Goal: Task Accomplishment & Management: Manage account settings

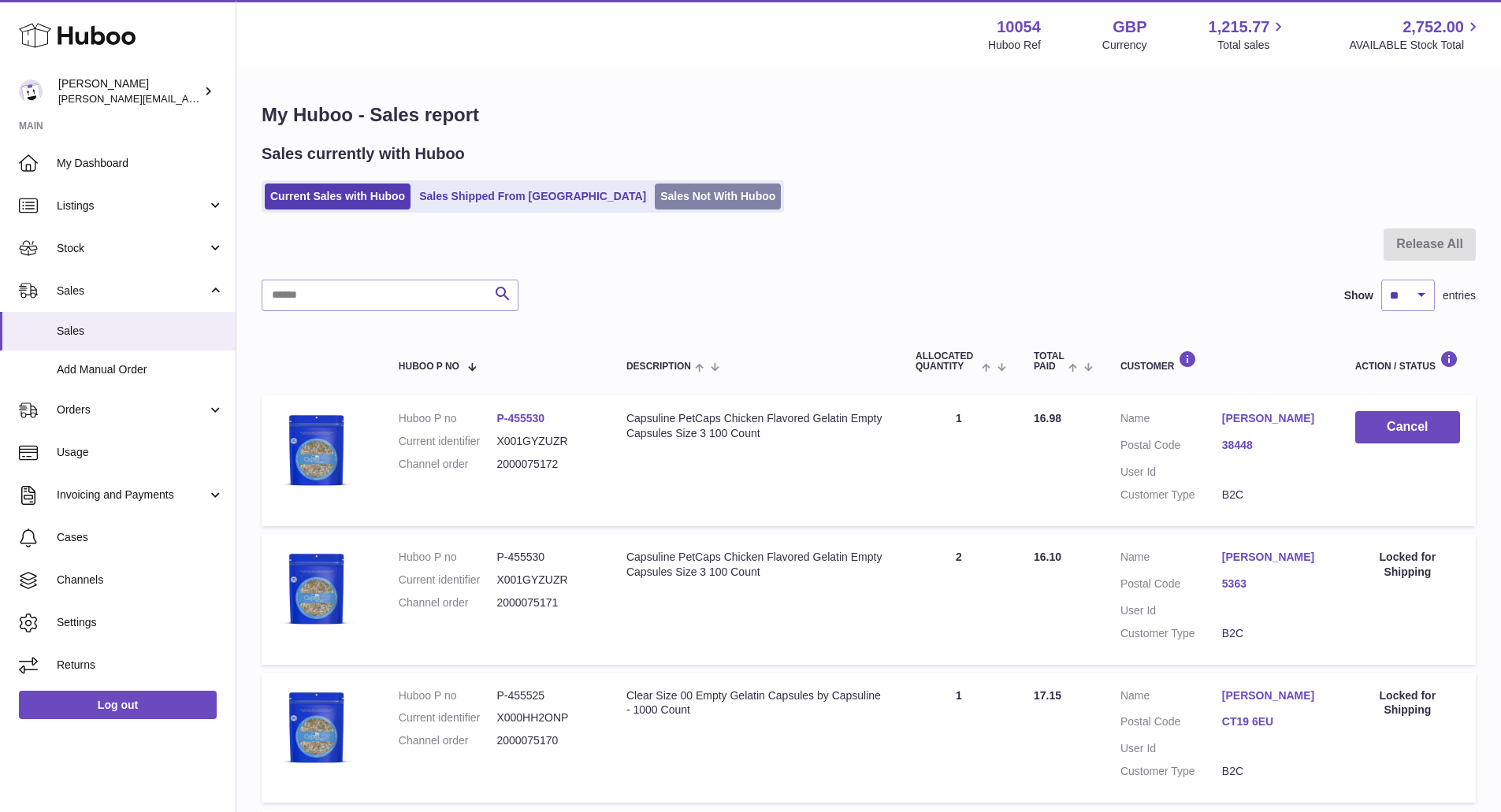
click at [655, 186] on link "Sales Not With Huboo" at bounding box center [718, 196] width 126 height 26
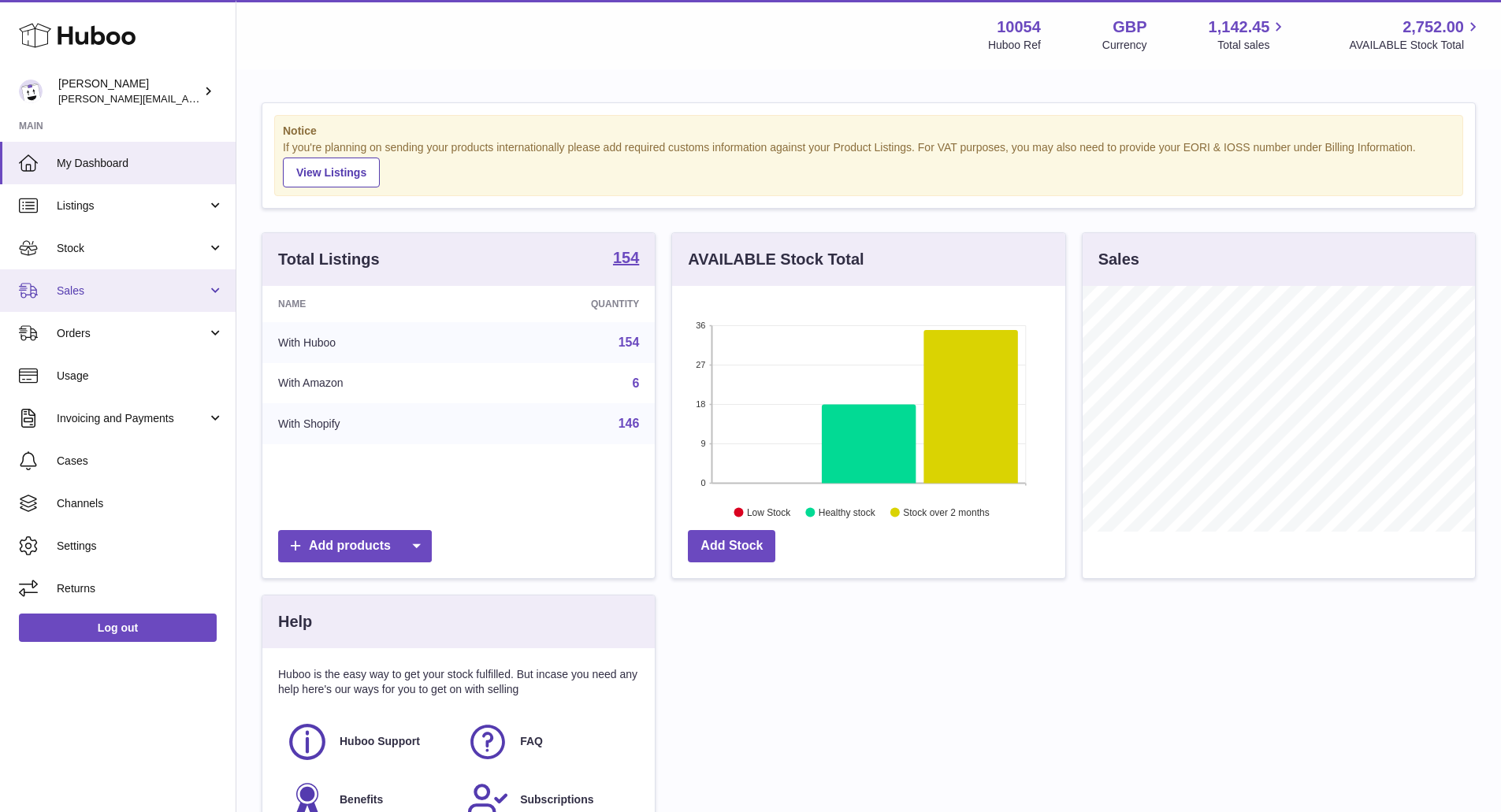
scroll to position [245, 393]
click at [167, 281] on link "Sales" at bounding box center [117, 291] width 236 height 43
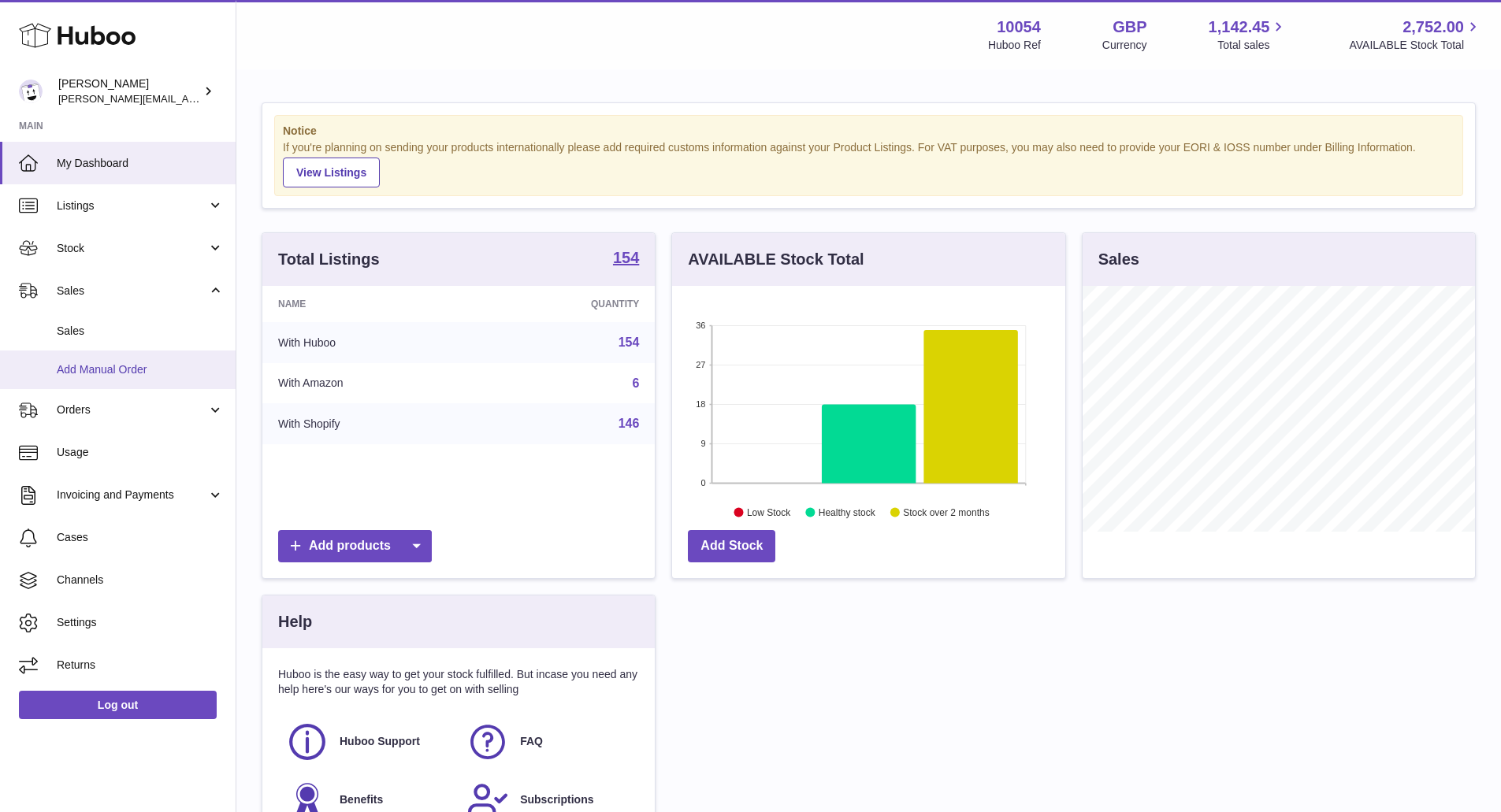
click at [148, 353] on link "Add Manual Order" at bounding box center [117, 369] width 236 height 38
click at [148, 341] on link "Sales" at bounding box center [117, 331] width 236 height 38
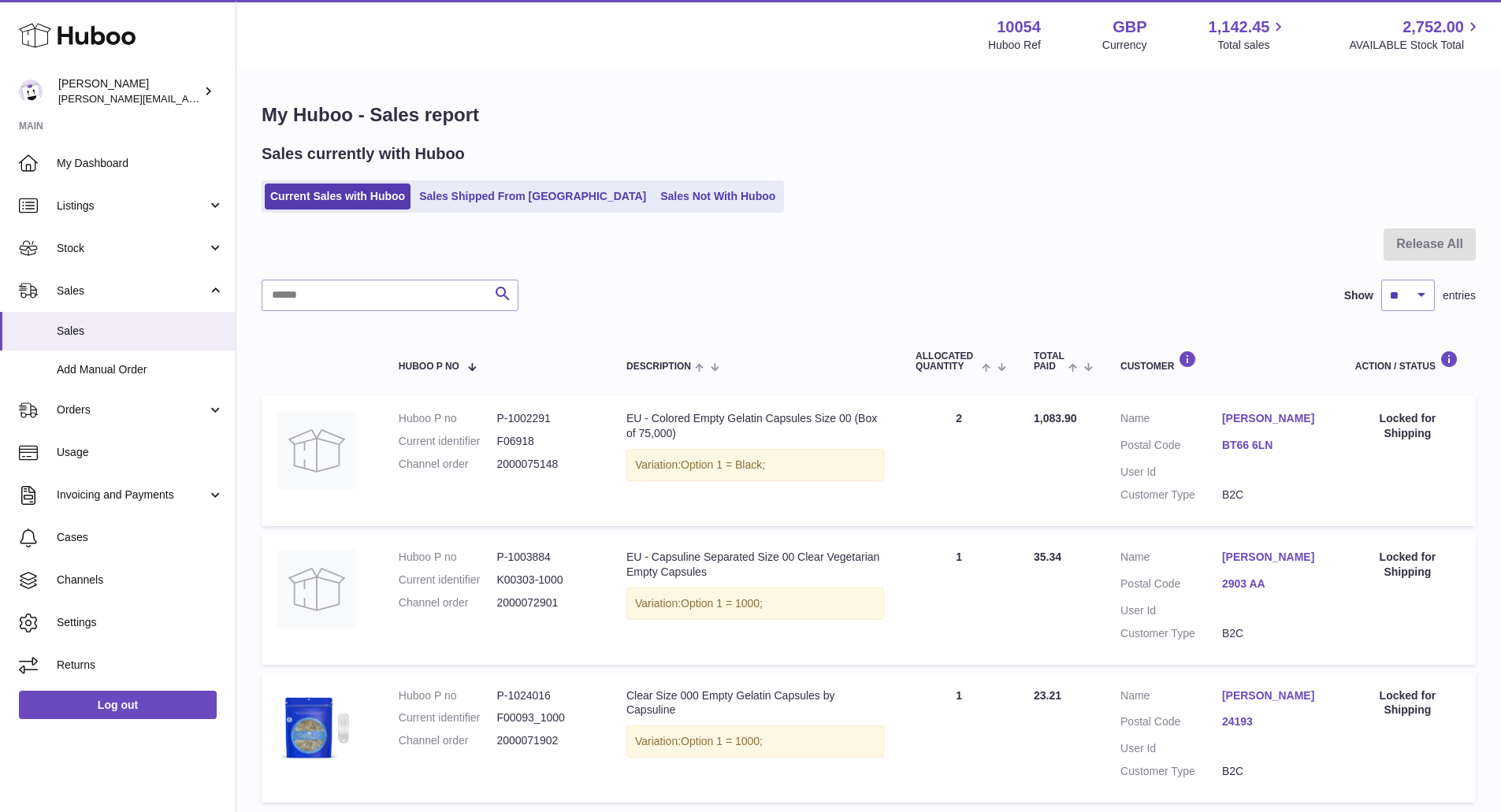
click at [649, 181] on ul "Current Sales with Huboo Sales Shipped From Huboo Sales Not With Huboo" at bounding box center [522, 197] width 522 height 32
click at [655, 197] on link "Sales Not With Huboo" at bounding box center [718, 196] width 126 height 26
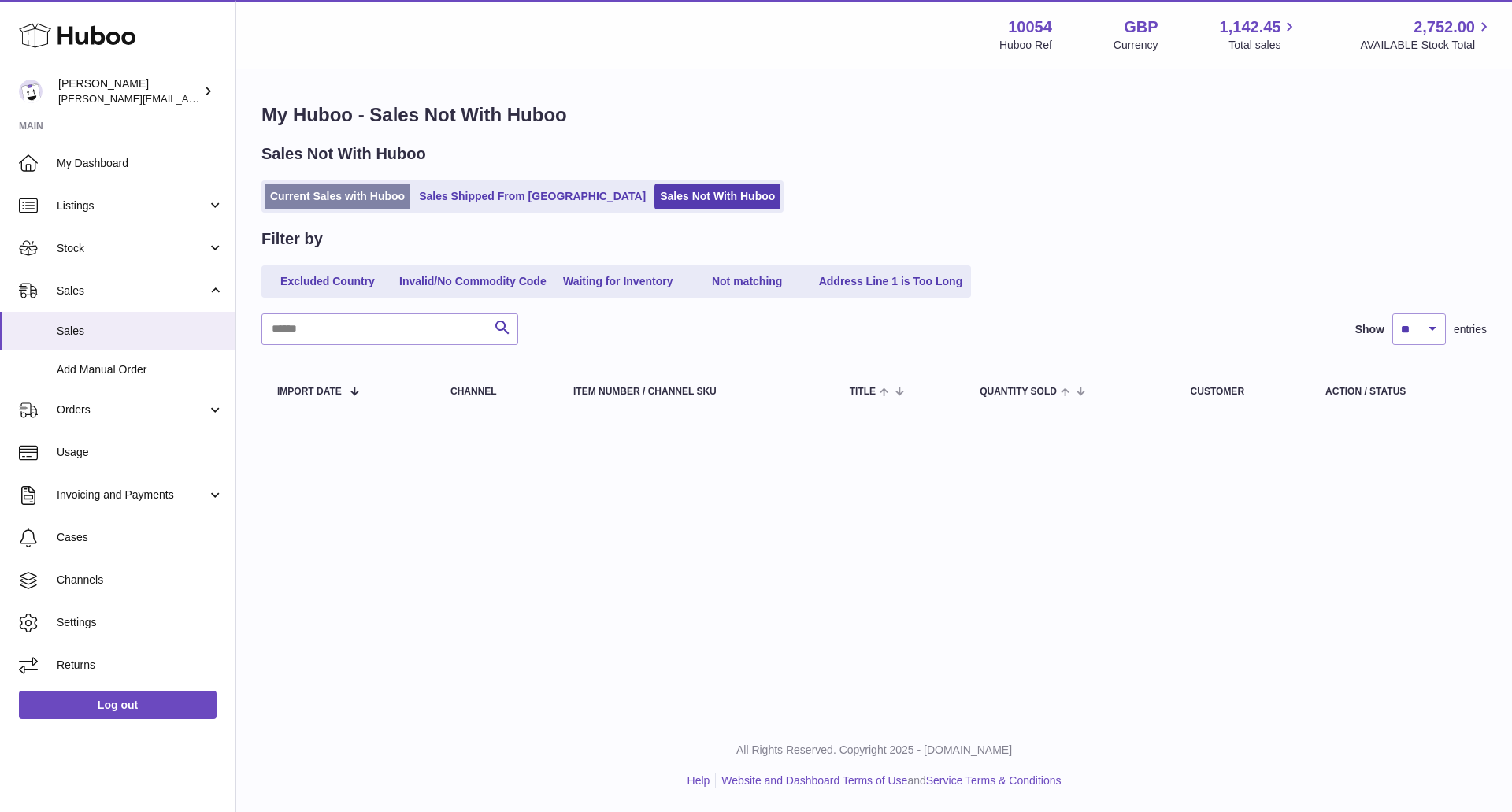
click at [342, 197] on link "Current Sales with Huboo" at bounding box center [337, 196] width 146 height 26
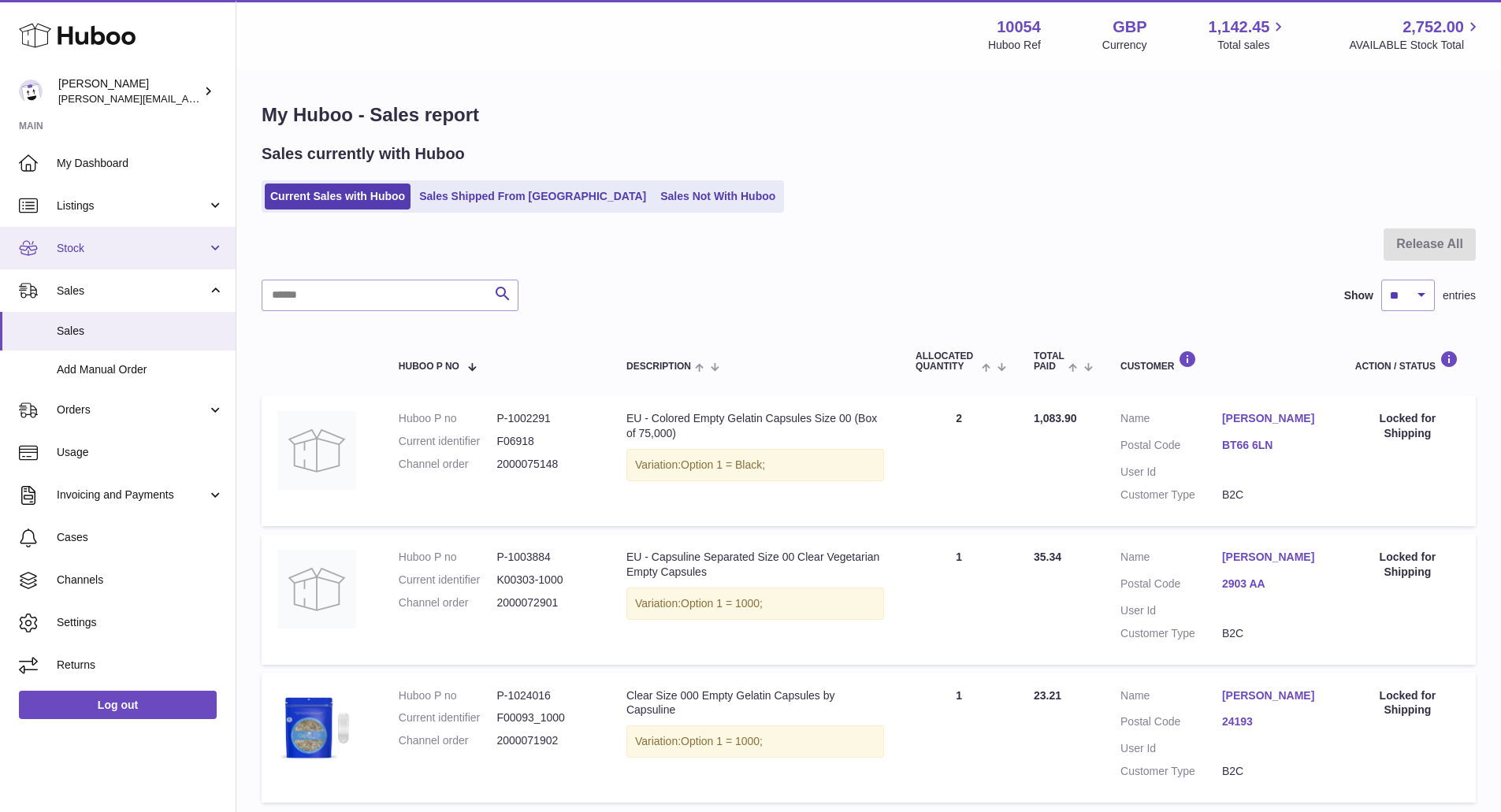
click at [113, 247] on span "Stock" at bounding box center [132, 248] width 150 height 15
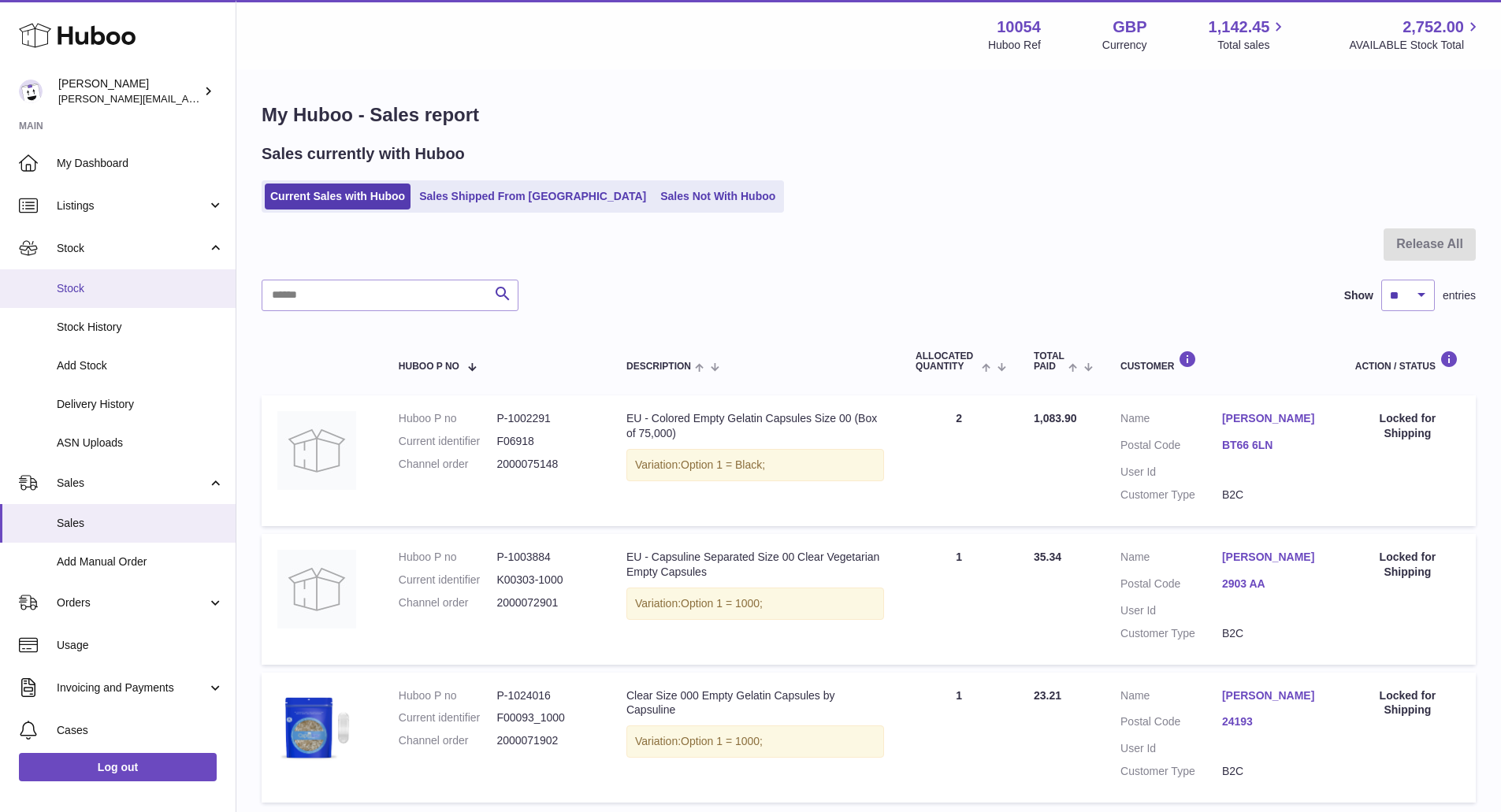
click at [125, 289] on span "Stock" at bounding box center [141, 288] width 167 height 15
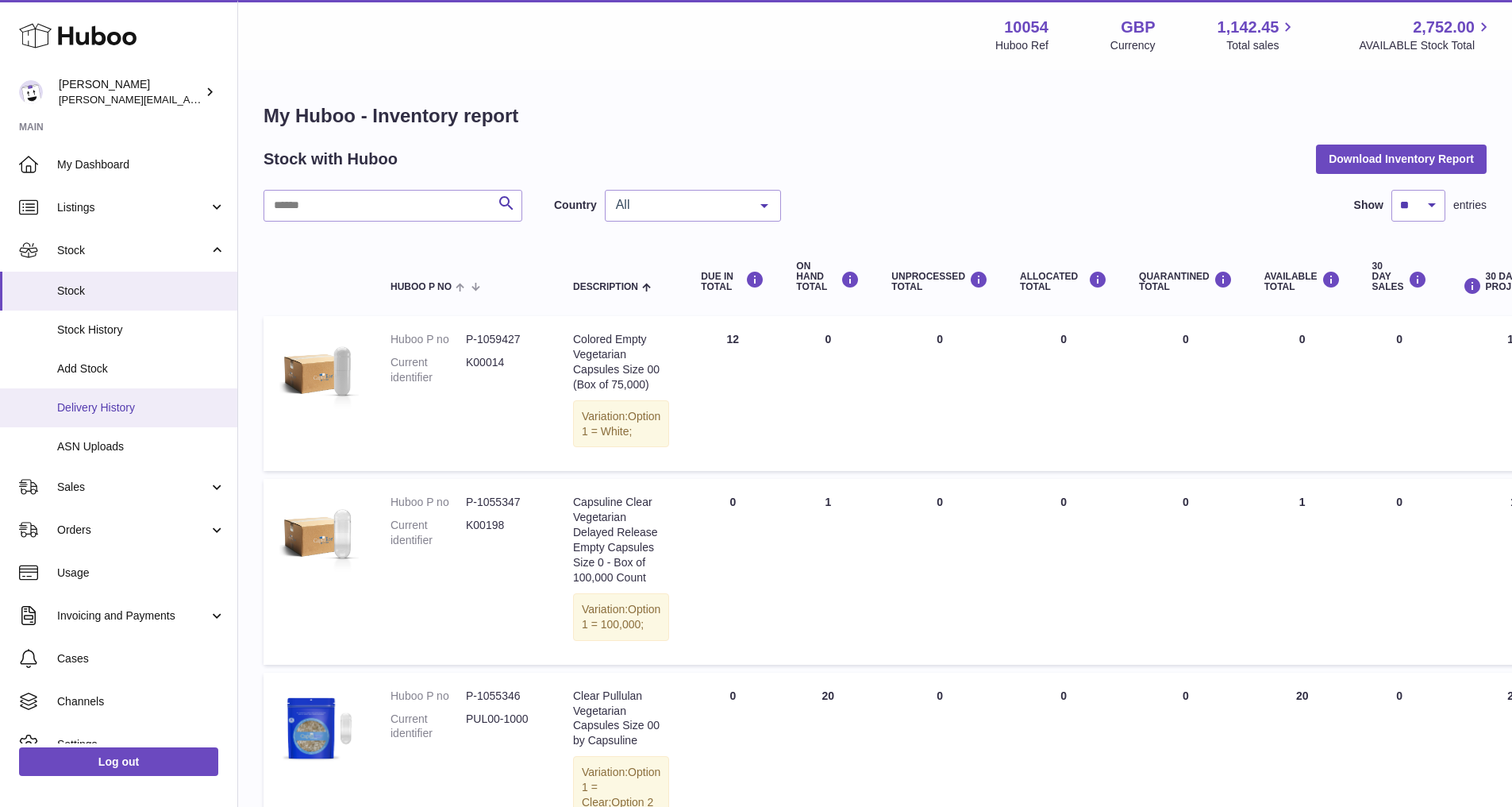
click at [144, 419] on link "Delivery History" at bounding box center [118, 407] width 238 height 39
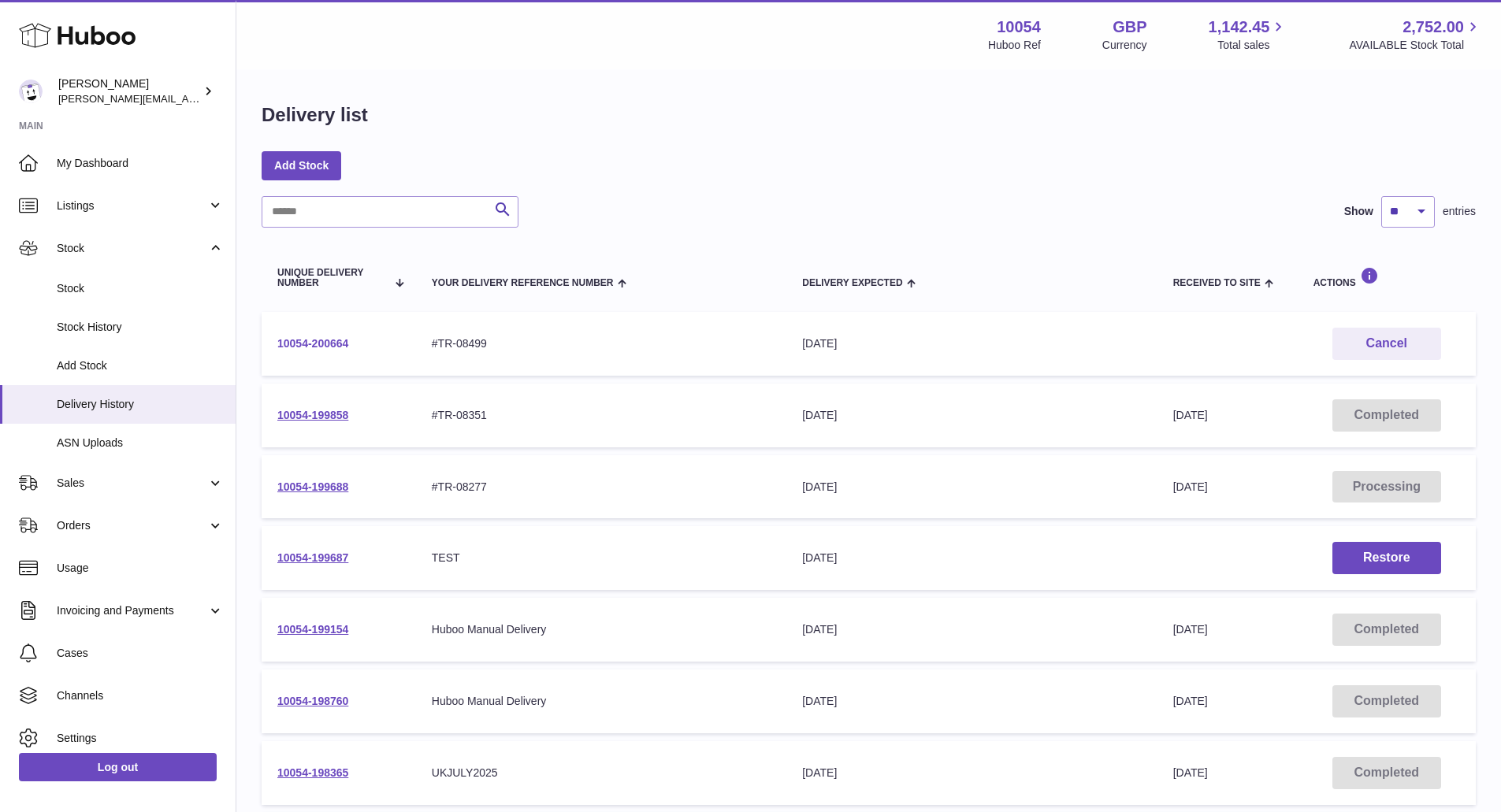
click at [339, 340] on link "10054-200664" at bounding box center [313, 343] width 71 height 12
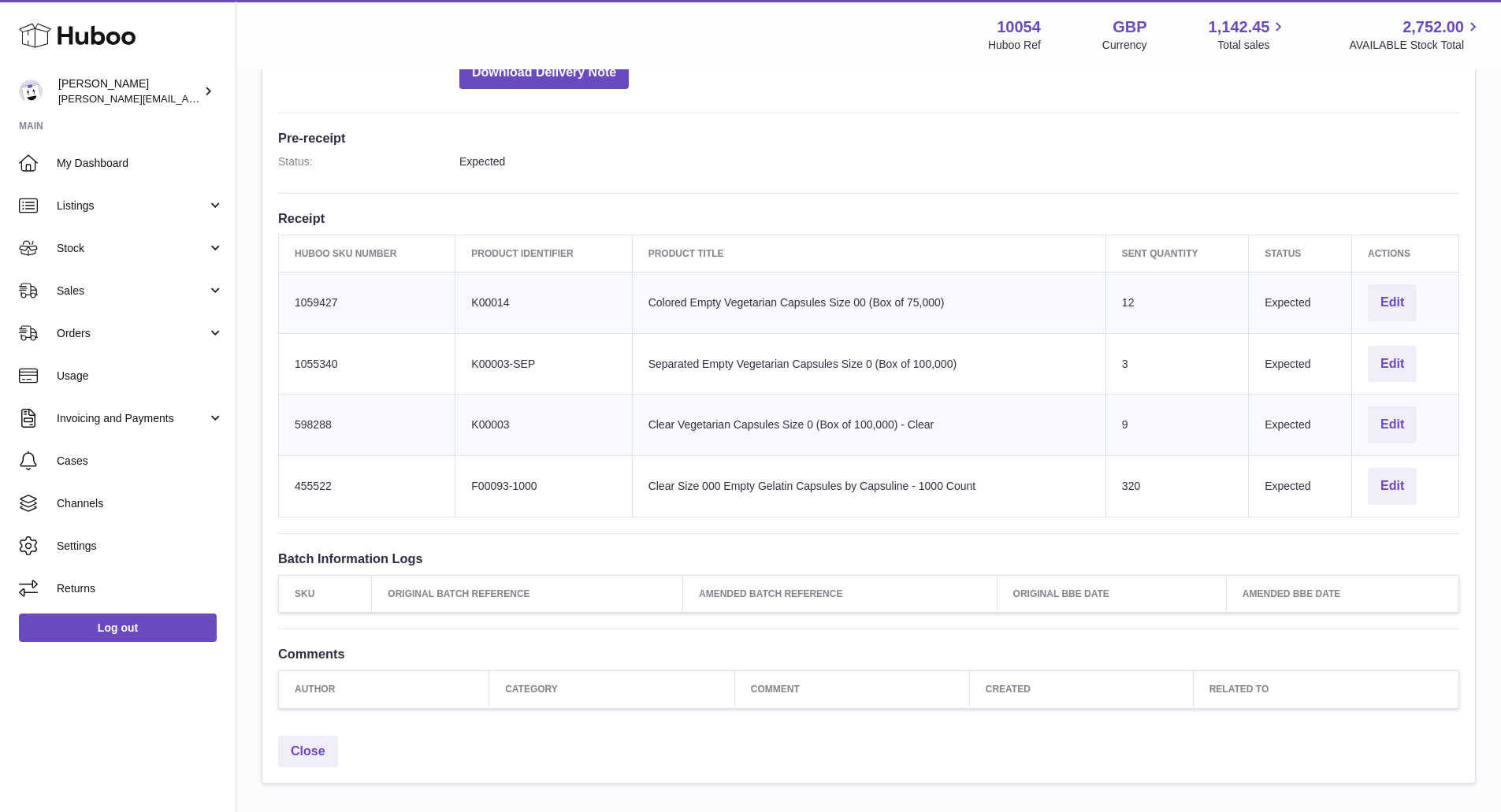
scroll to position [471, 0]
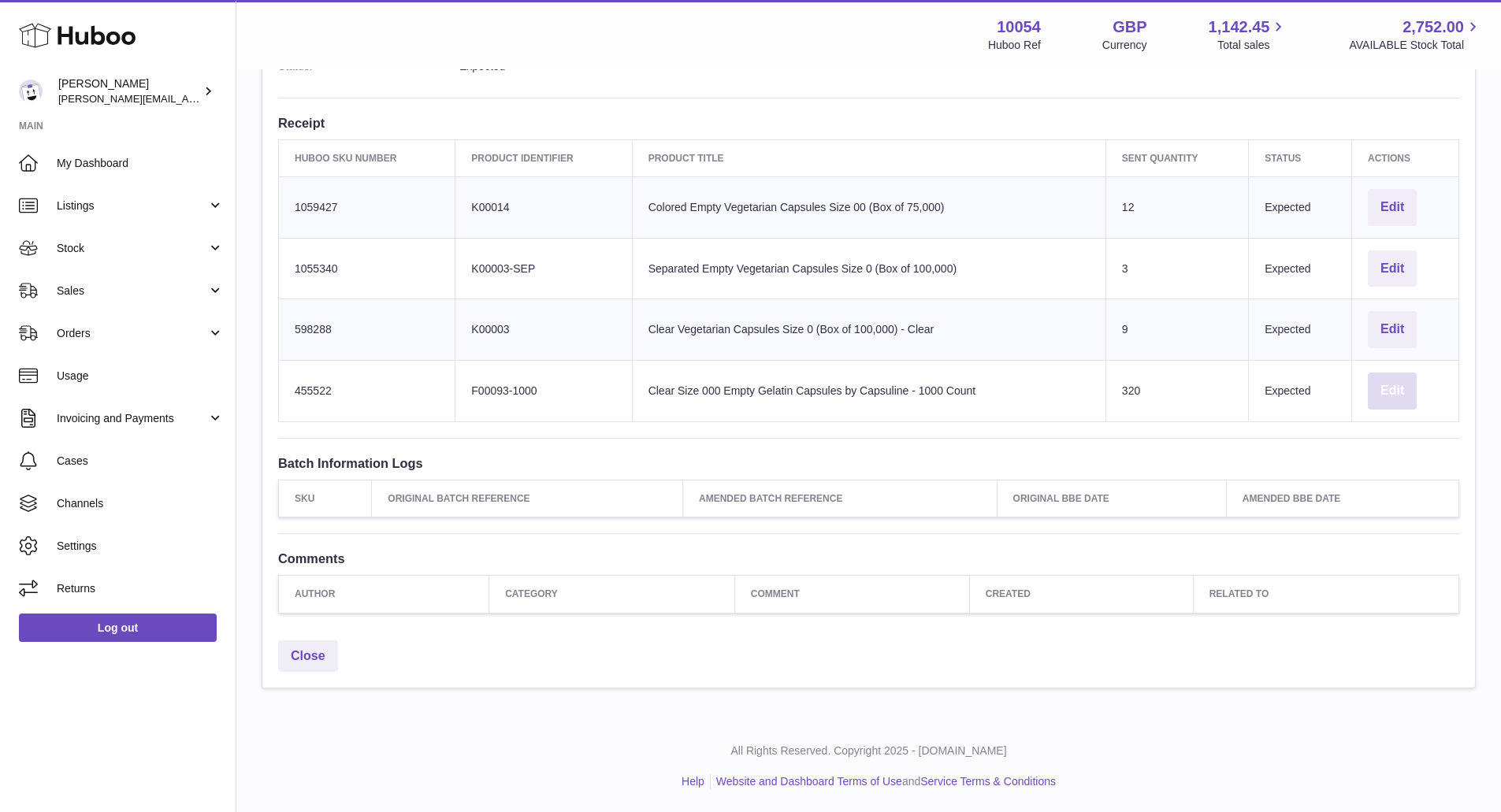
click at [1374, 403] on button "Edit" at bounding box center [1392, 391] width 49 height 37
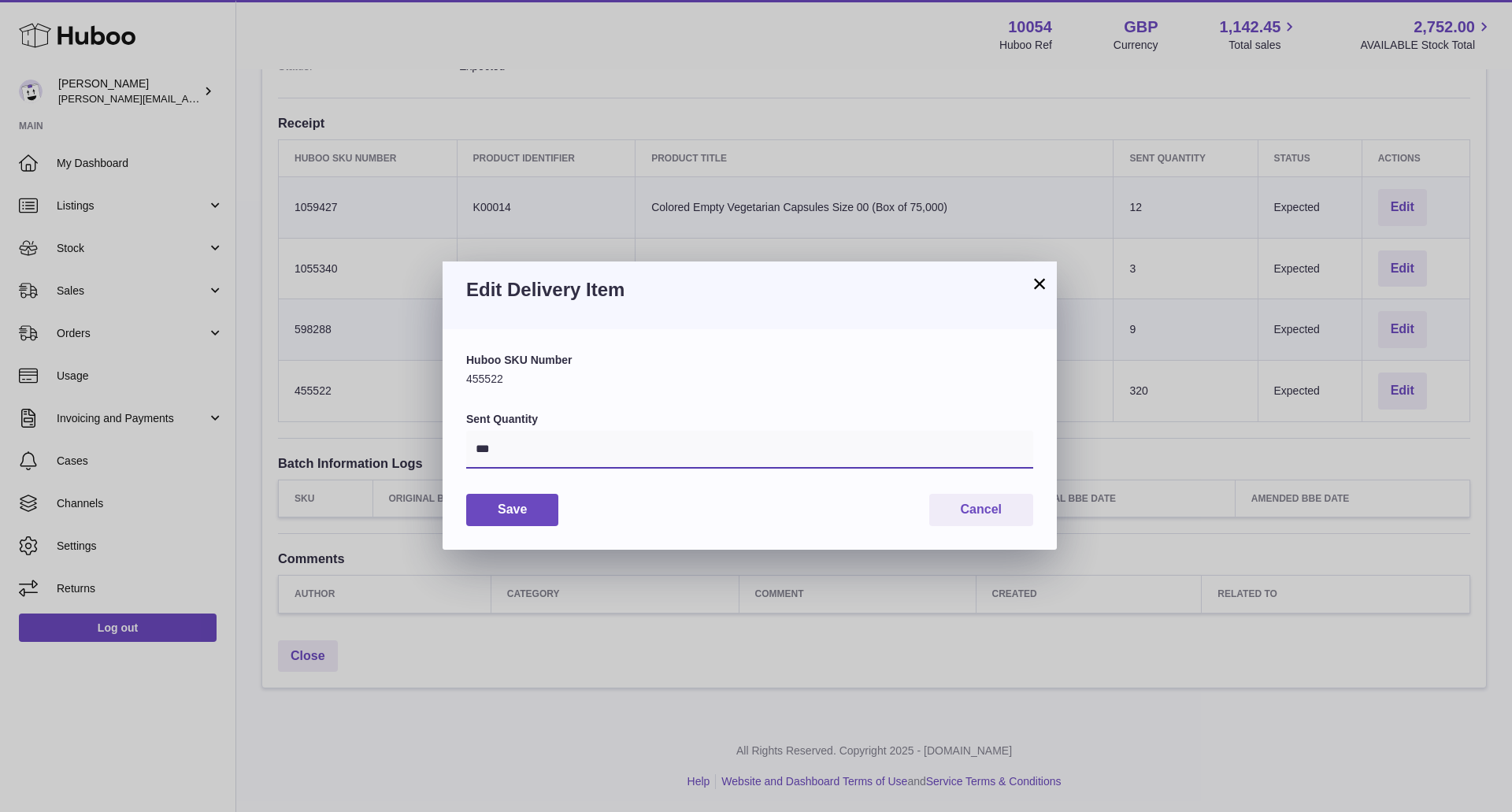
click at [646, 467] on input "***" at bounding box center [749, 449] width 567 height 37
type input "***"
click at [513, 520] on button "Save" at bounding box center [512, 510] width 92 height 32
